Goal: Task Accomplishment & Management: Use online tool/utility

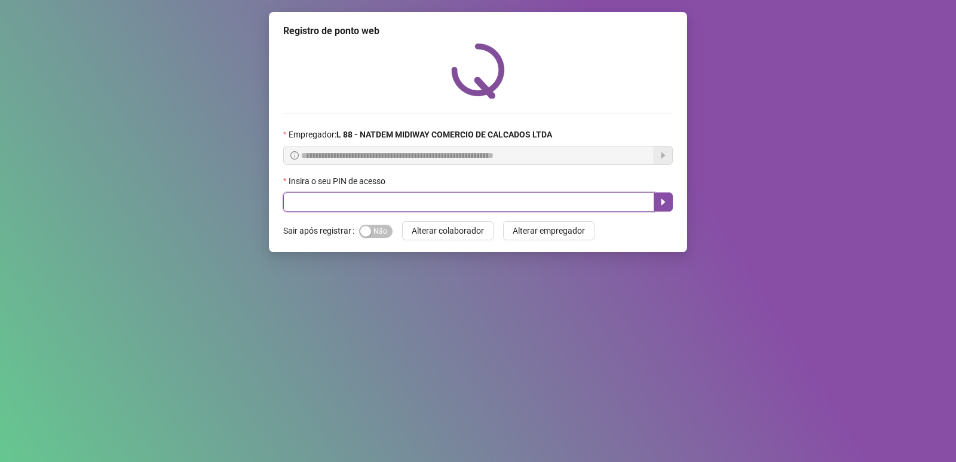
click at [423, 203] on input "text" at bounding box center [468, 201] width 371 height 19
type input "*****"
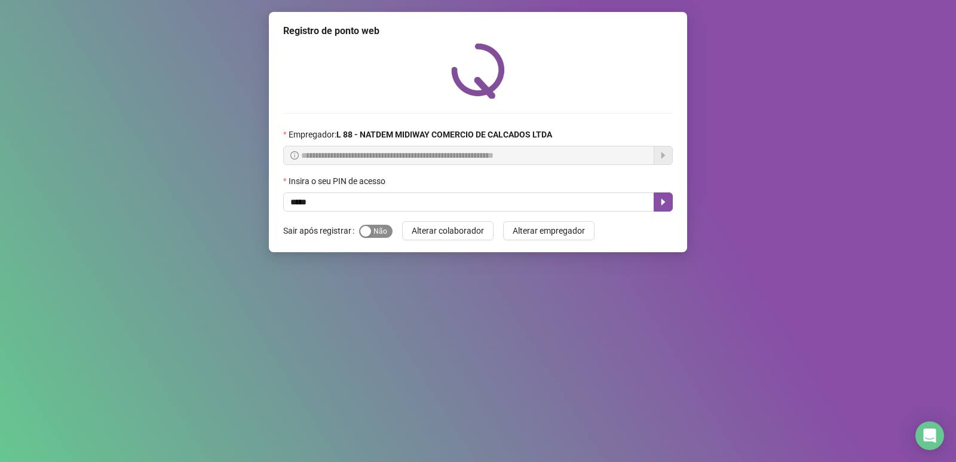
click at [372, 233] on span "Sim Não" at bounding box center [375, 231] width 33 height 13
click at [665, 198] on icon "caret-right" at bounding box center [663, 202] width 10 height 10
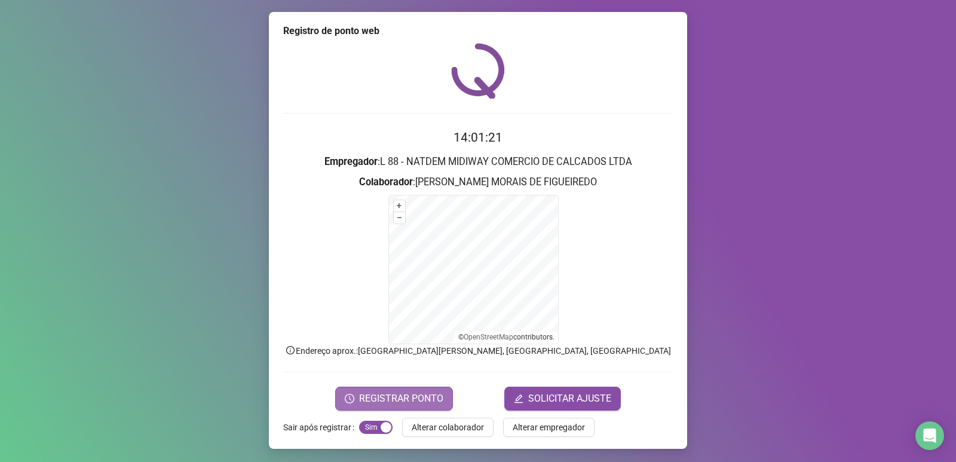
click at [434, 396] on span "REGISTRAR PONTO" at bounding box center [401, 398] width 84 height 14
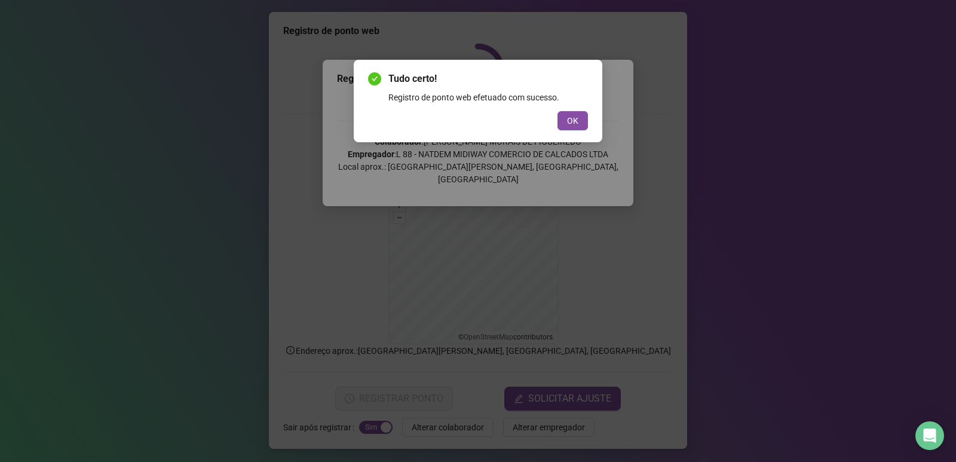
drag, startPoint x: 570, startPoint y: 118, endPoint x: 540, endPoint y: 131, distance: 32.6
click at [569, 118] on span "OK" at bounding box center [572, 120] width 11 height 13
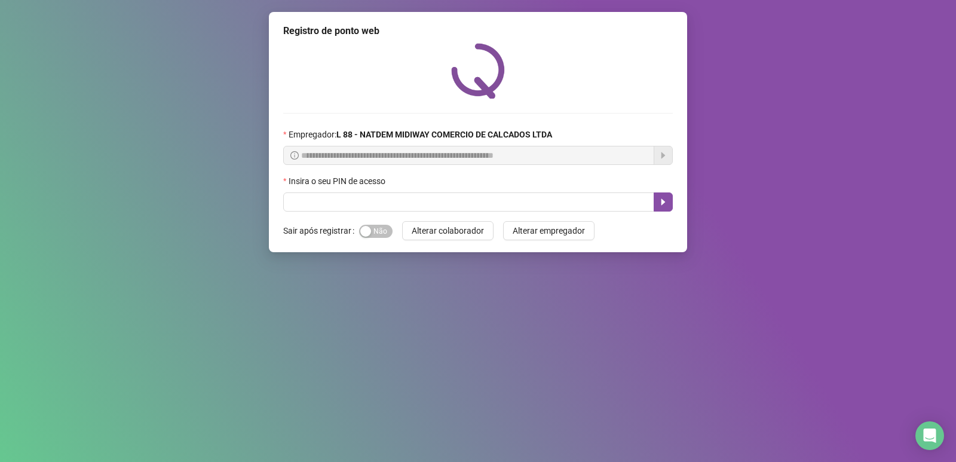
drag, startPoint x: 380, startPoint y: 234, endPoint x: 370, endPoint y: 214, distance: 22.2
click at [378, 234] on span "Sim Não" at bounding box center [375, 231] width 33 height 13
drag, startPoint x: 289, startPoint y: 151, endPoint x: 269, endPoint y: 139, distance: 22.7
drag, startPoint x: 269, startPoint y: 139, endPoint x: 588, endPoint y: 114, distance: 319.4
click at [588, 114] on div "**********" at bounding box center [477, 127] width 389 height 168
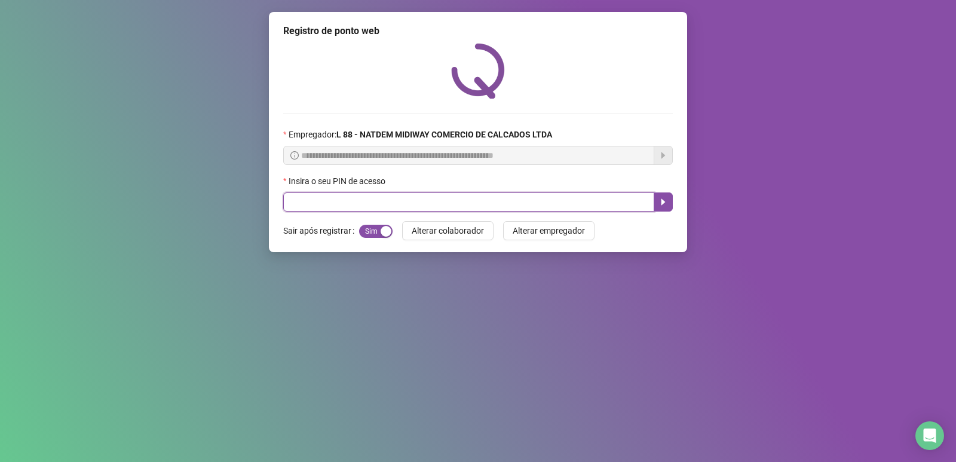
click at [542, 202] on input "text" at bounding box center [468, 201] width 371 height 19
type input "*****"
click at [665, 197] on button "button" at bounding box center [663, 201] width 19 height 19
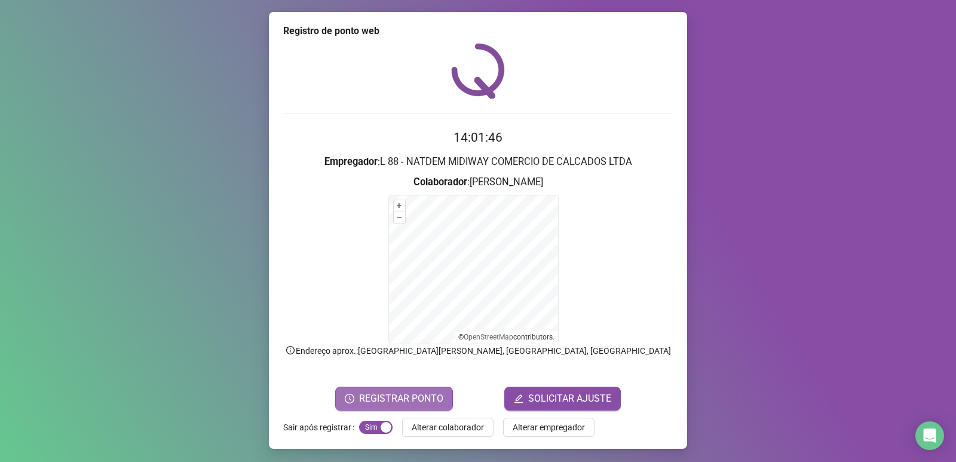
click at [411, 397] on span "REGISTRAR PONTO" at bounding box center [401, 398] width 84 height 14
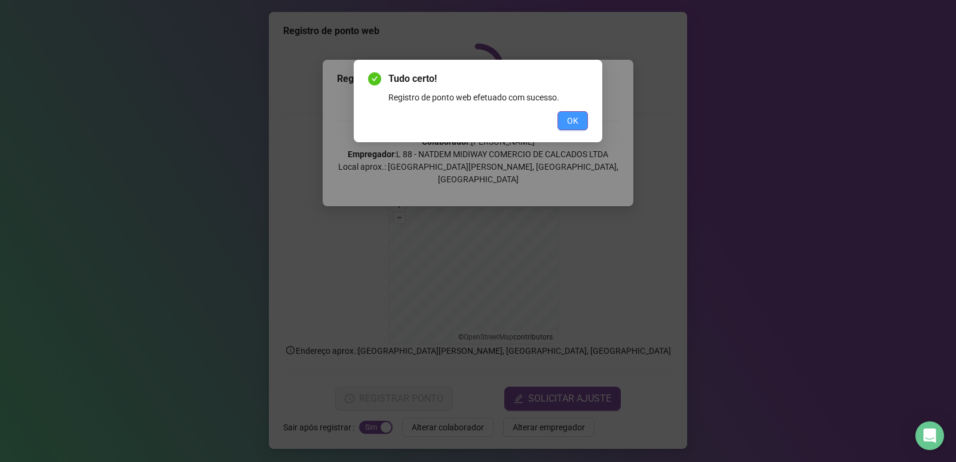
click at [580, 119] on button "OK" at bounding box center [572, 120] width 30 height 19
